Goal: Information Seeking & Learning: Learn about a topic

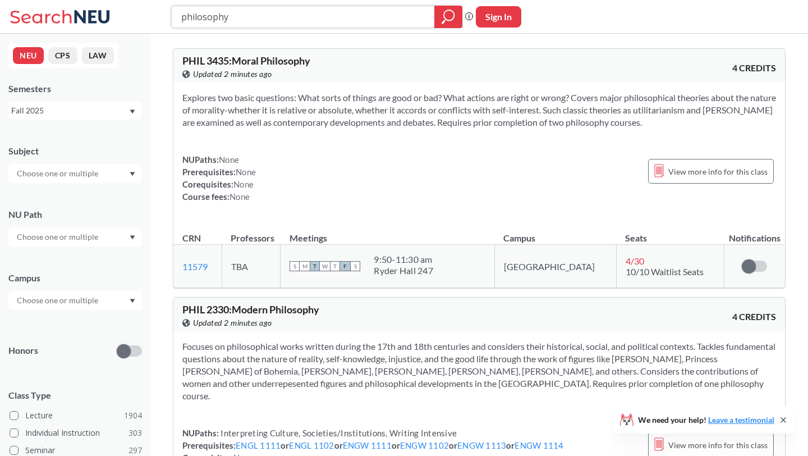
click at [266, 18] on input "philosophy" at bounding box center [303, 16] width 246 height 19
type input "afcs"
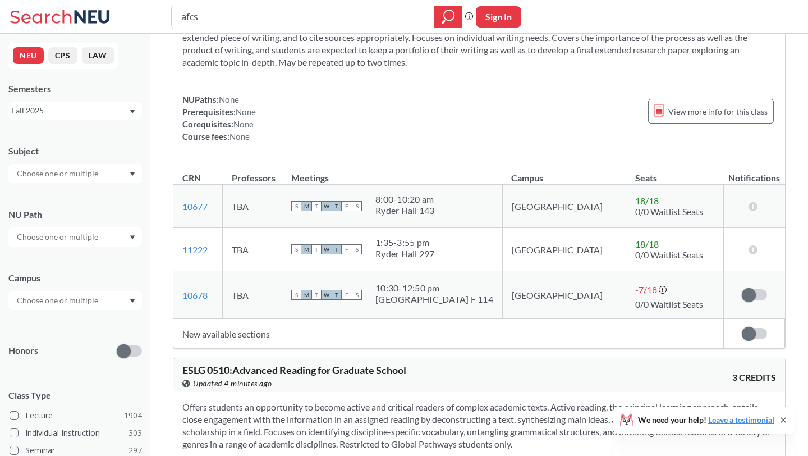
click at [69, 234] on input "text" at bounding box center [58, 236] width 94 height 13
click at [75, 240] on input "text" at bounding box center [58, 236] width 94 height 13
click at [130, 190] on div "Subject NU Path Campus Honors Class Type Lecture 1904 Individual Instruction 30…" at bounding box center [75, 388] width 134 height 509
click at [110, 299] on div at bounding box center [75, 300] width 134 height 19
click at [119, 173] on div at bounding box center [75, 173] width 134 height 19
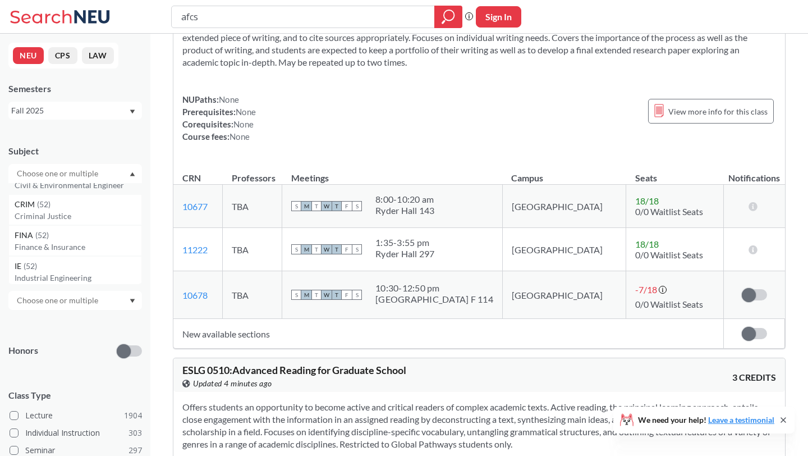
scroll to position [267, 0]
click at [99, 246] on p "Finance & Insurance" at bounding box center [78, 246] width 127 height 11
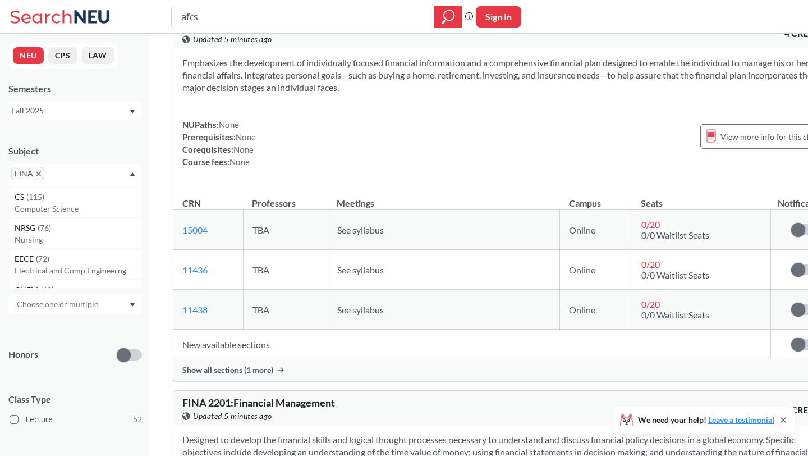
scroll to position [89, 0]
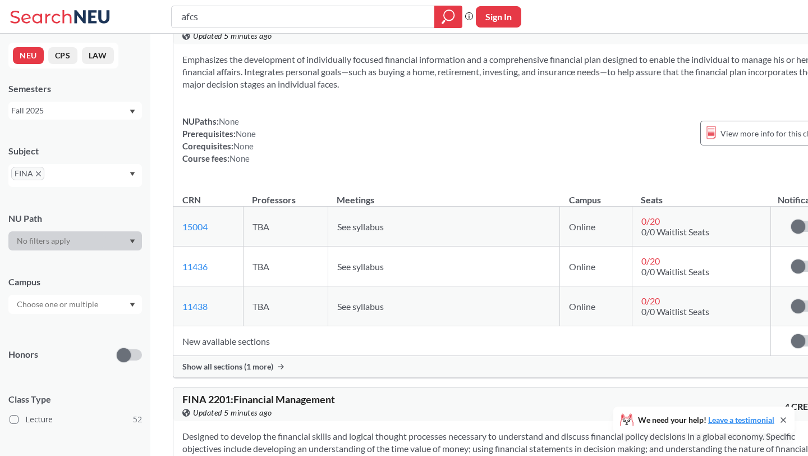
click at [241, 369] on span "Show all sections (1 more)" at bounding box center [227, 366] width 91 height 10
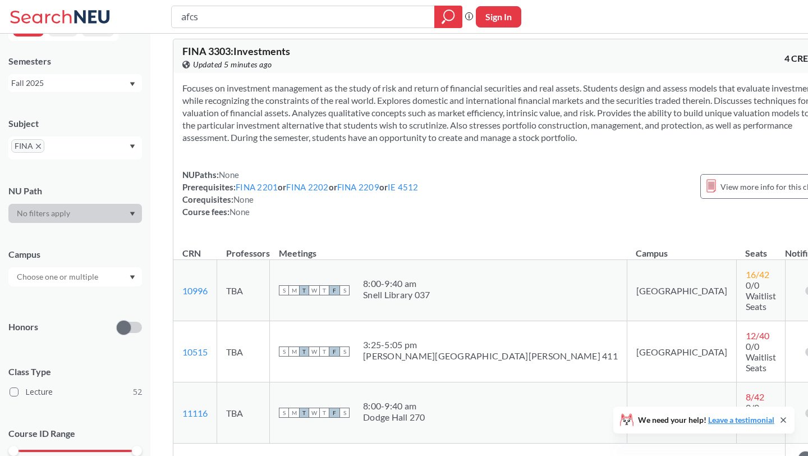
scroll to position [2299, 0]
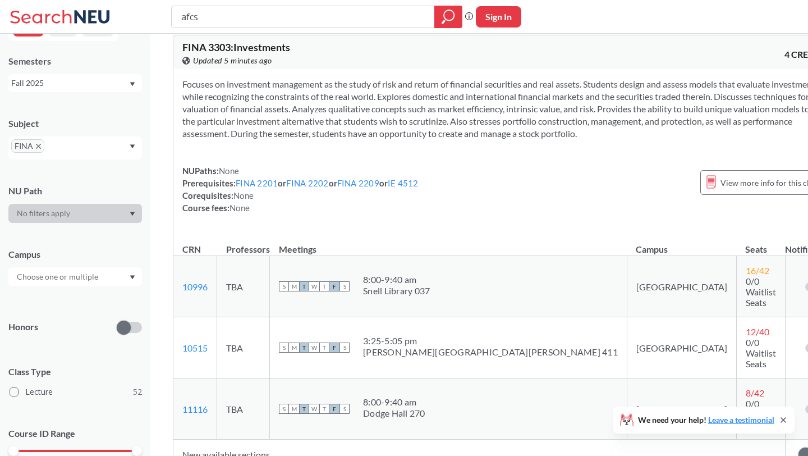
click at [37, 148] on icon "X to remove pill" at bounding box center [38, 146] width 5 height 5
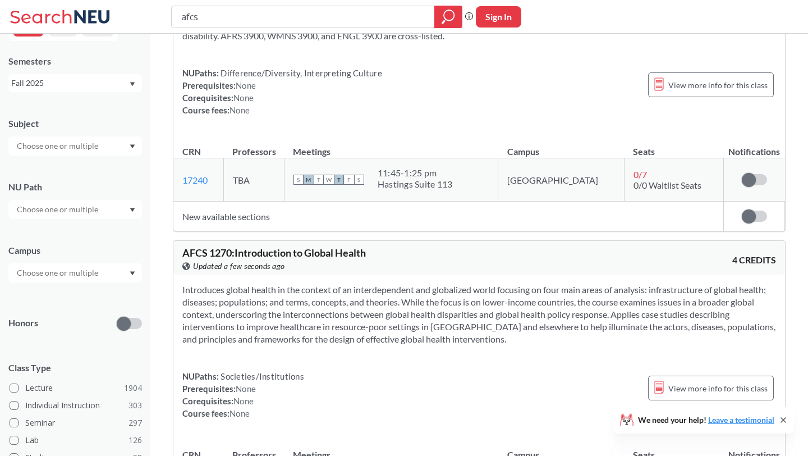
click at [133, 145] on icon "Dropdown arrow" at bounding box center [132, 146] width 5 height 4
click at [100, 213] on p "Earth & Environmental Sciences" at bounding box center [78, 218] width 127 height 11
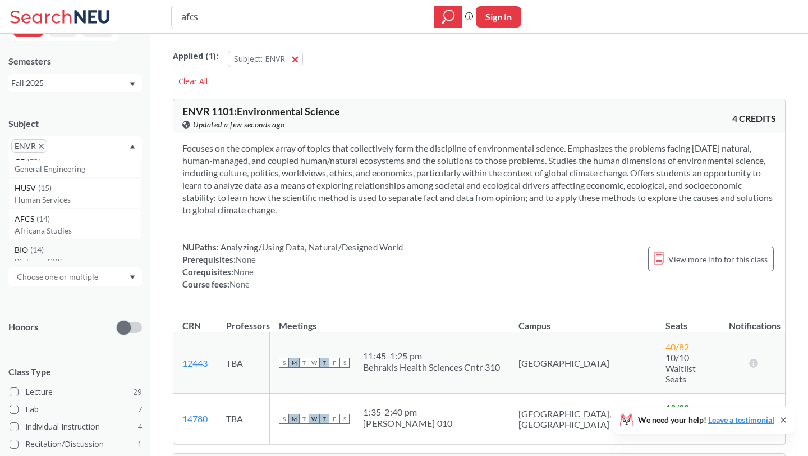
scroll to position [1674, 0]
click at [96, 187] on div "HUSV ( 15 )" at bounding box center [78, 193] width 127 height 12
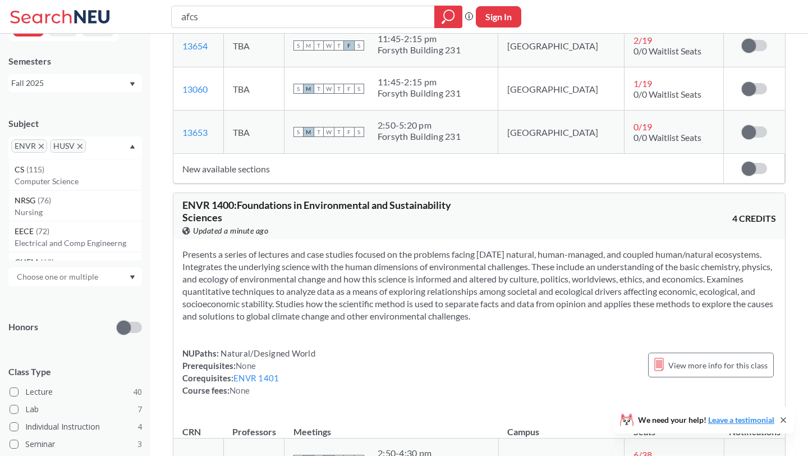
scroll to position [1869, 0]
